Goal: Navigation & Orientation: Find specific page/section

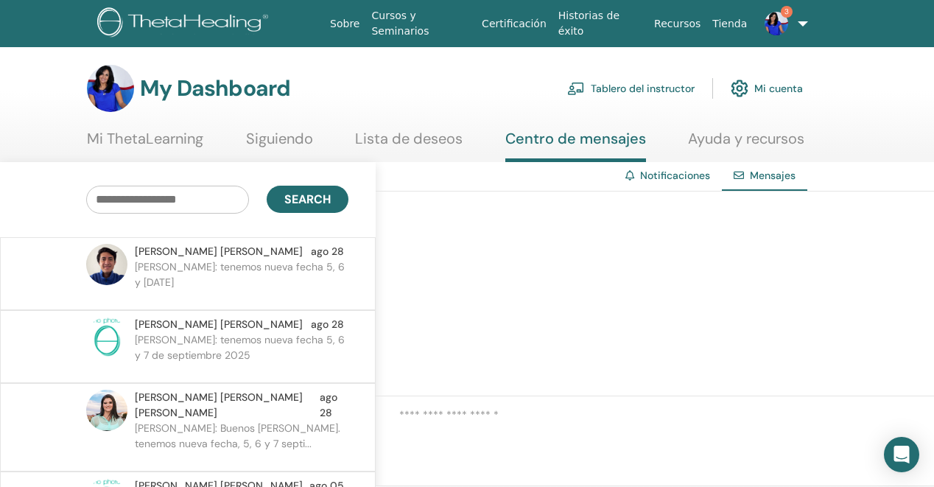
click at [179, 138] on link "Mi ThetaLearning" at bounding box center [145, 144] width 116 height 29
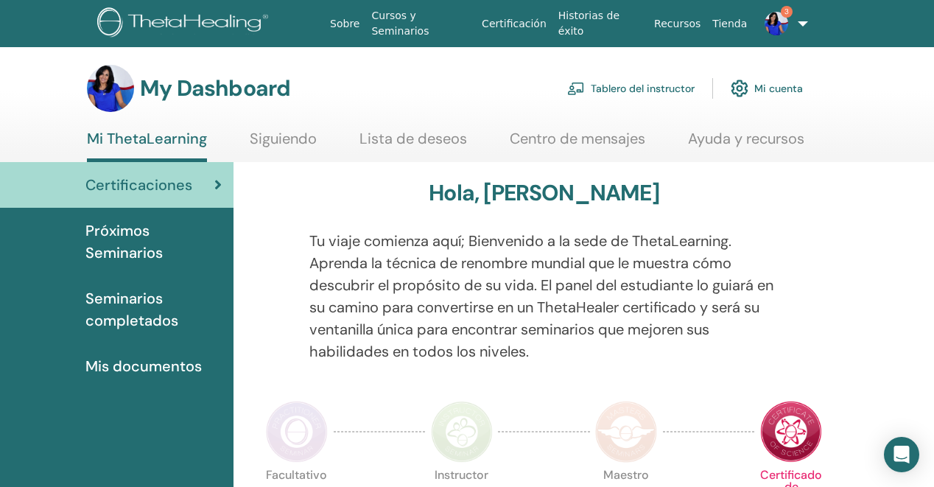
click at [646, 91] on link "Tablero del instructor" at bounding box center [630, 88] width 127 height 32
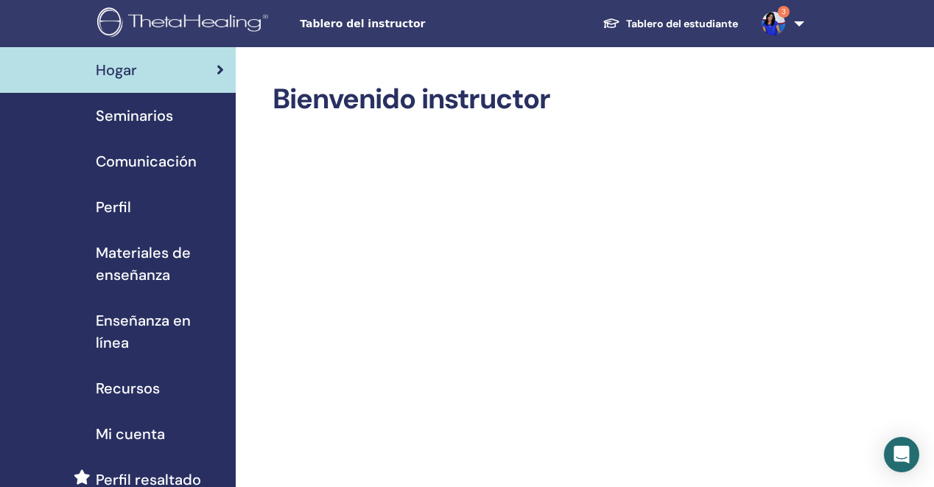
click at [139, 121] on span "Seminarios" at bounding box center [134, 116] width 77 height 22
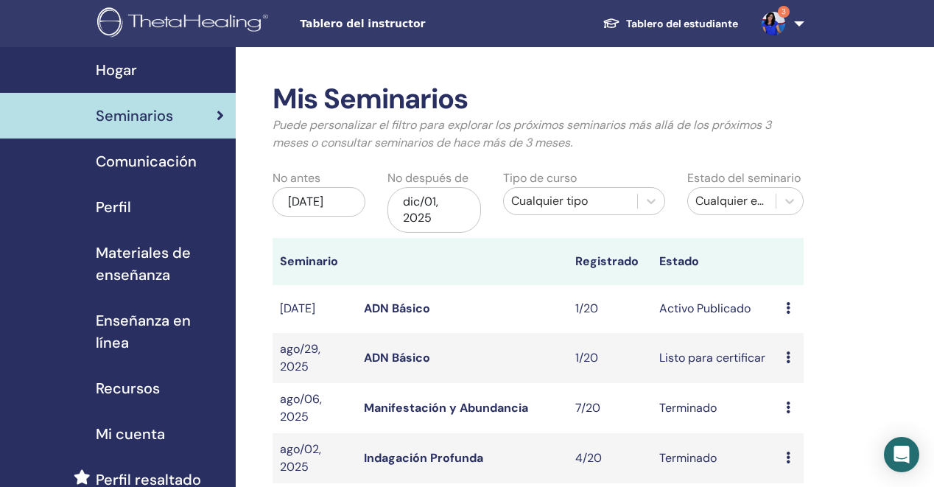
click at [397, 307] on link "ADN Básico" at bounding box center [397, 308] width 66 height 15
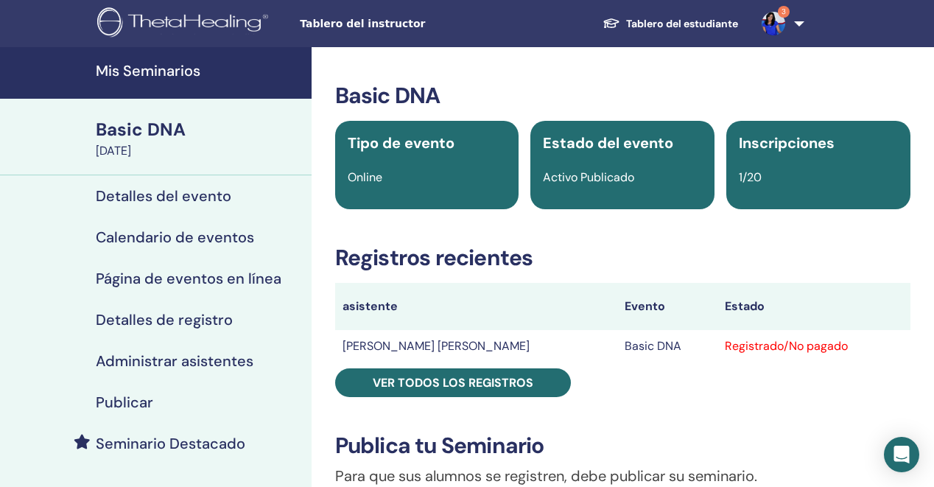
click at [775, 25] on img at bounding box center [774, 24] width 24 height 24
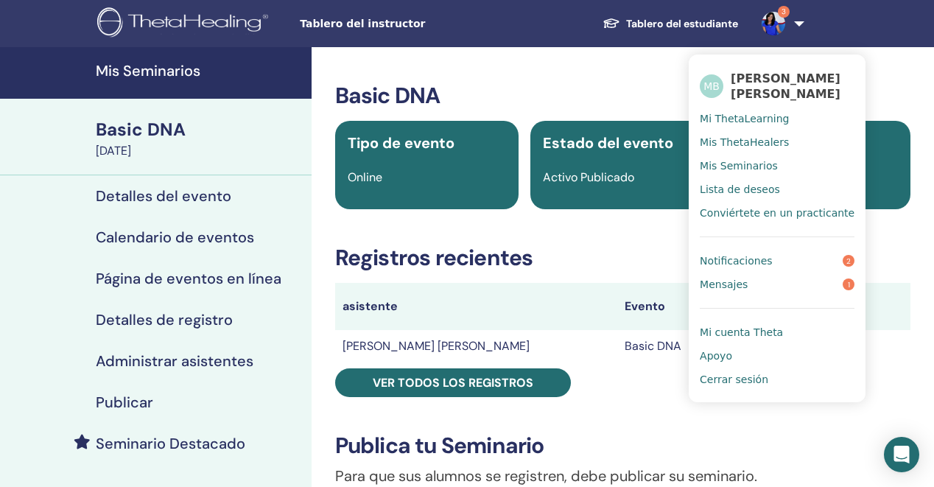
click at [738, 262] on span "Notificaciones" at bounding box center [736, 260] width 72 height 13
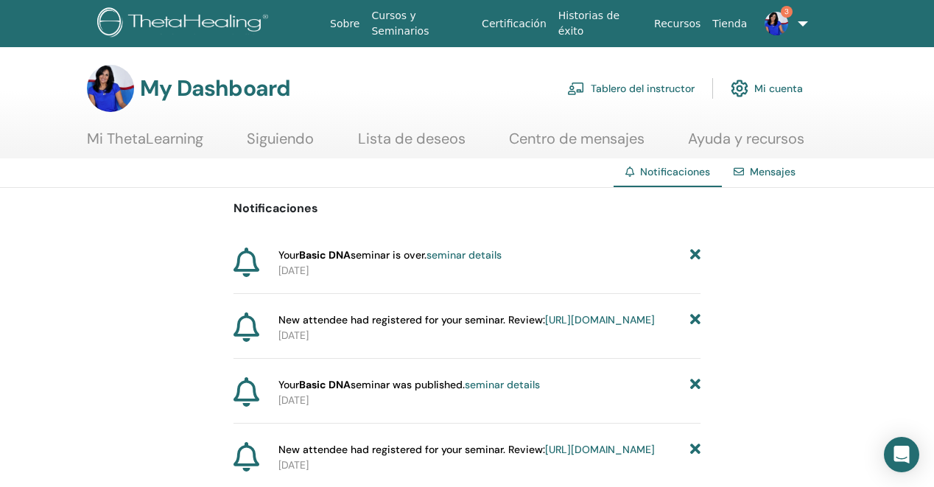
click at [695, 254] on icon at bounding box center [696, 255] width 10 height 15
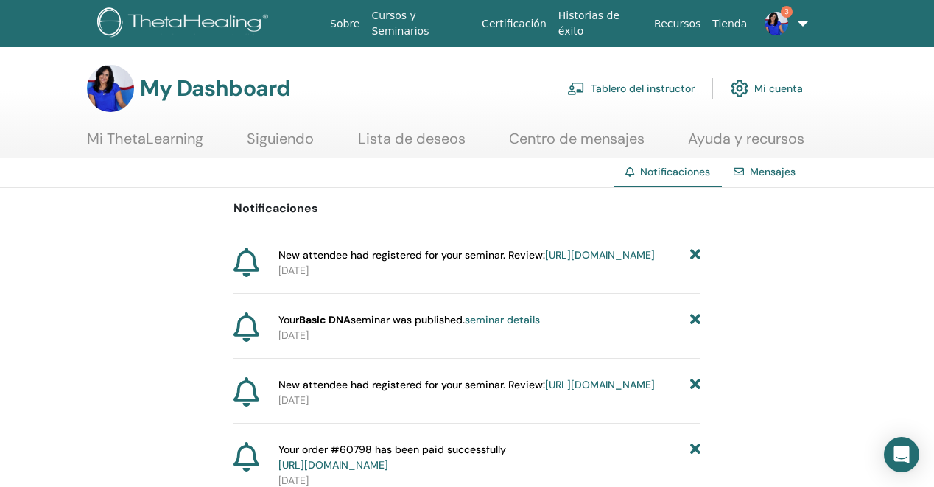
click at [638, 87] on link "Tablero del instructor" at bounding box center [630, 88] width 127 height 32
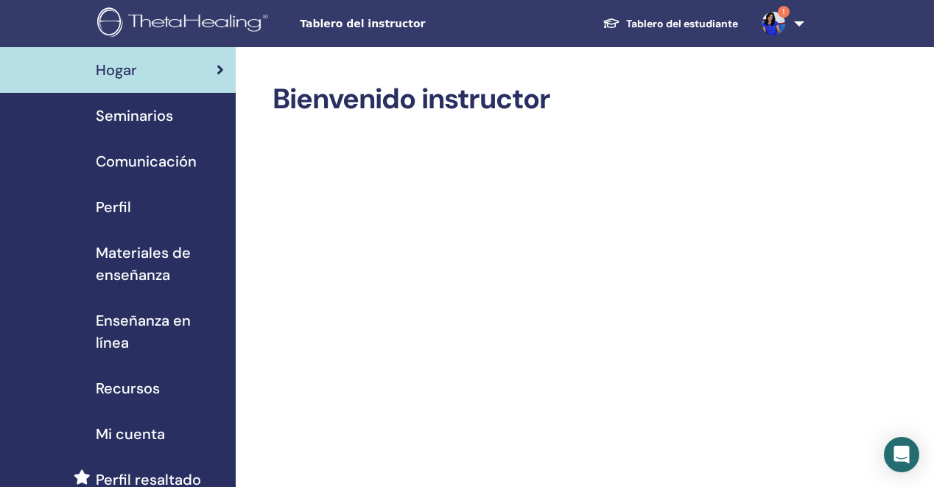
click at [135, 119] on span "Seminarios" at bounding box center [134, 116] width 77 height 22
